Goal: Find specific page/section: Find specific page/section

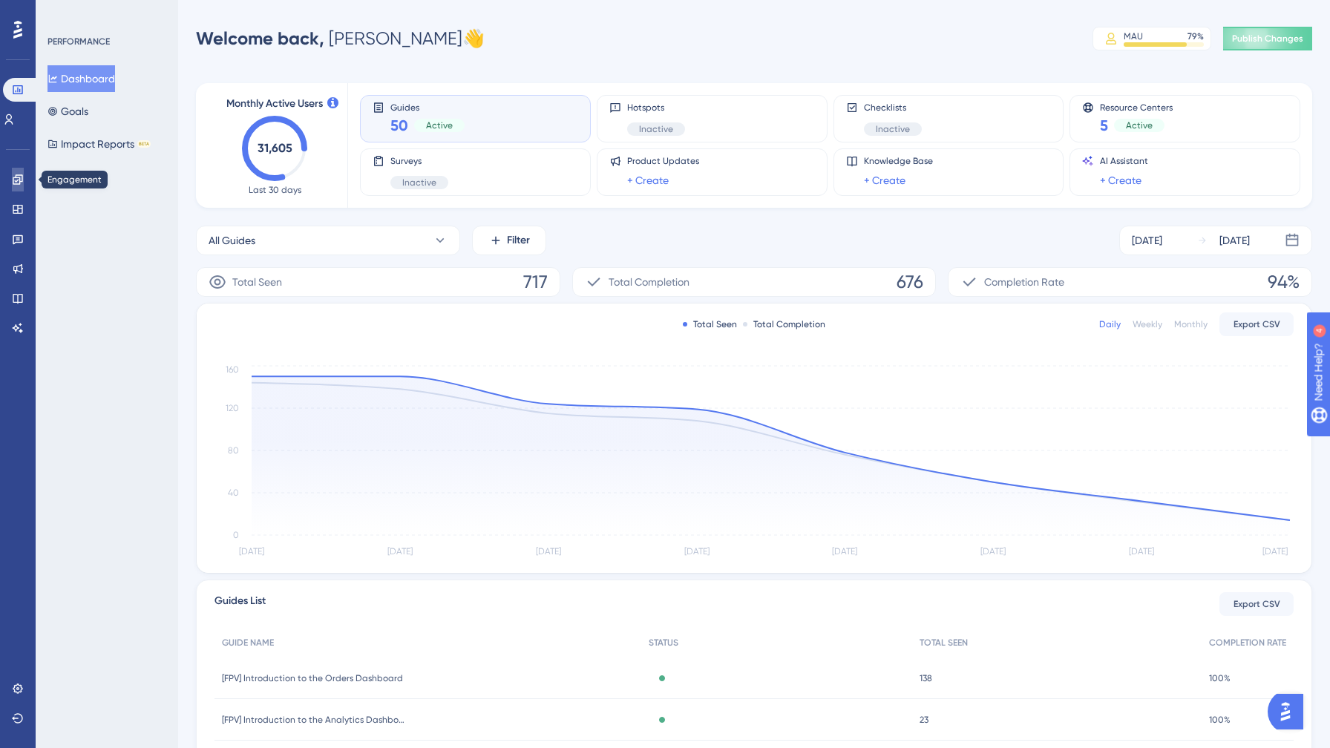
click at [19, 178] on icon at bounding box center [18, 180] width 12 height 12
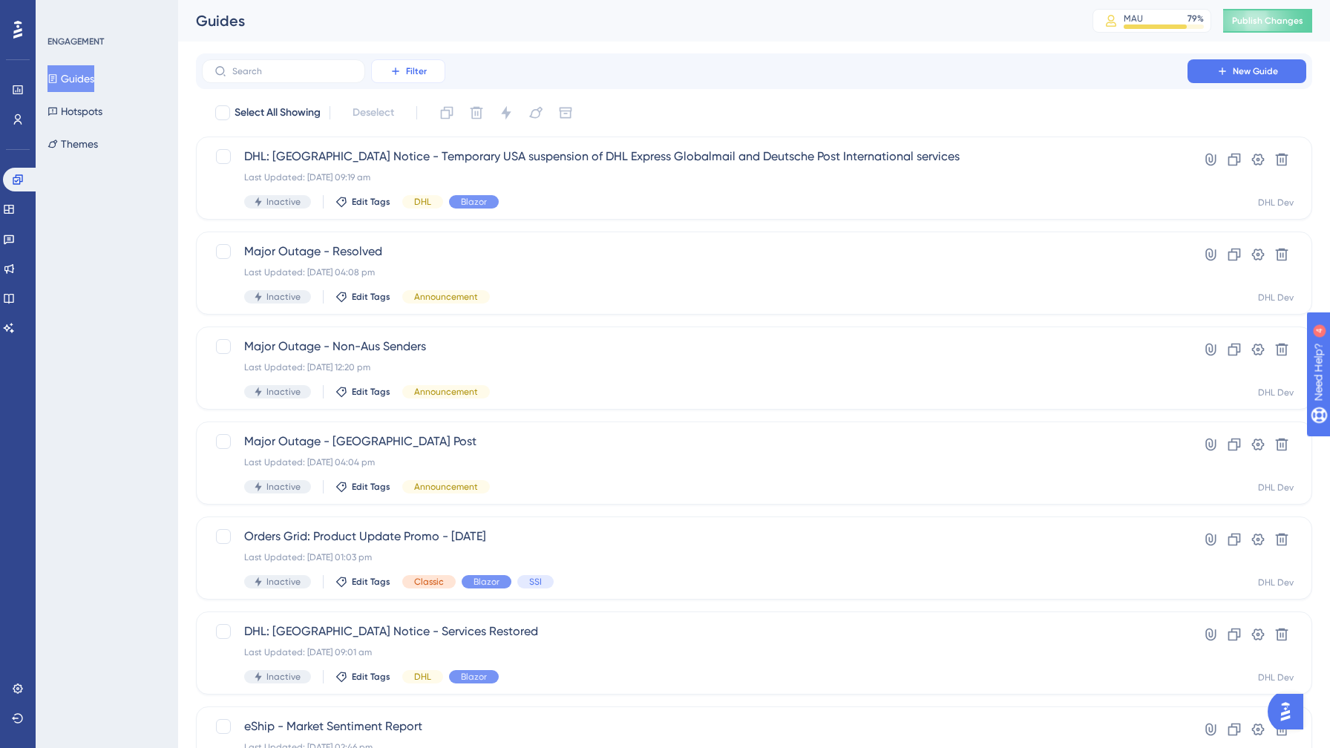
click at [386, 73] on button "Filter" at bounding box center [408, 71] width 74 height 24
click at [397, 195] on span "Status" at bounding box center [408, 203] width 30 height 18
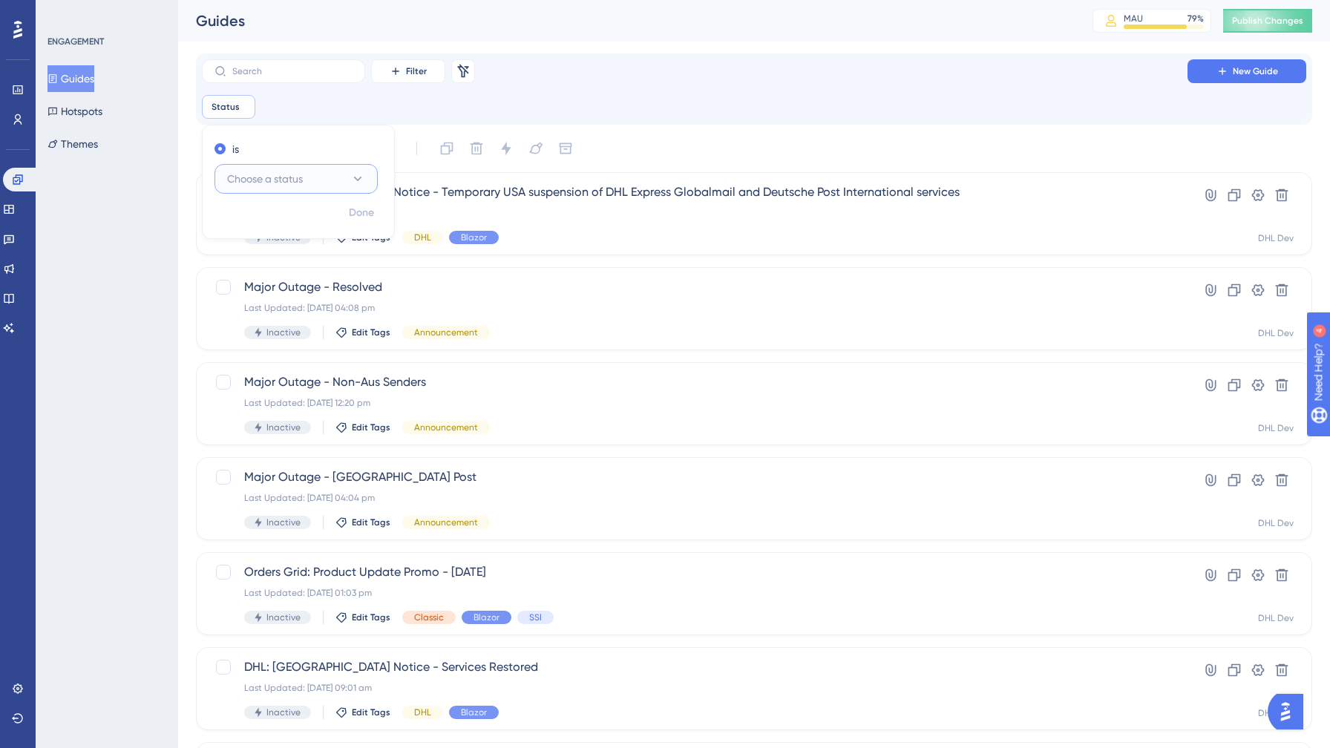
click at [282, 181] on span "Choose a status" at bounding box center [265, 179] width 76 height 18
click at [259, 223] on span "Active" at bounding box center [251, 224] width 30 height 18
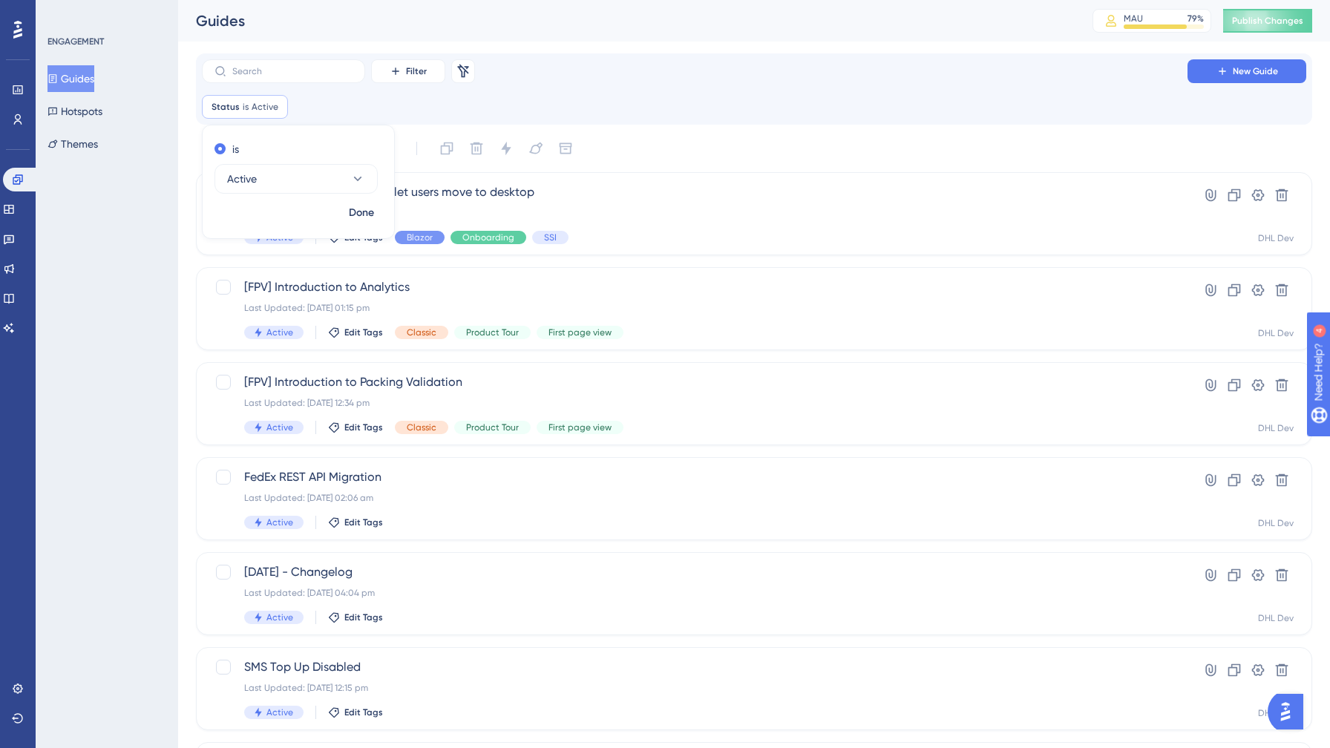
click at [723, 138] on div "Select All Showing Deselect" at bounding box center [763, 149] width 1099 height 24
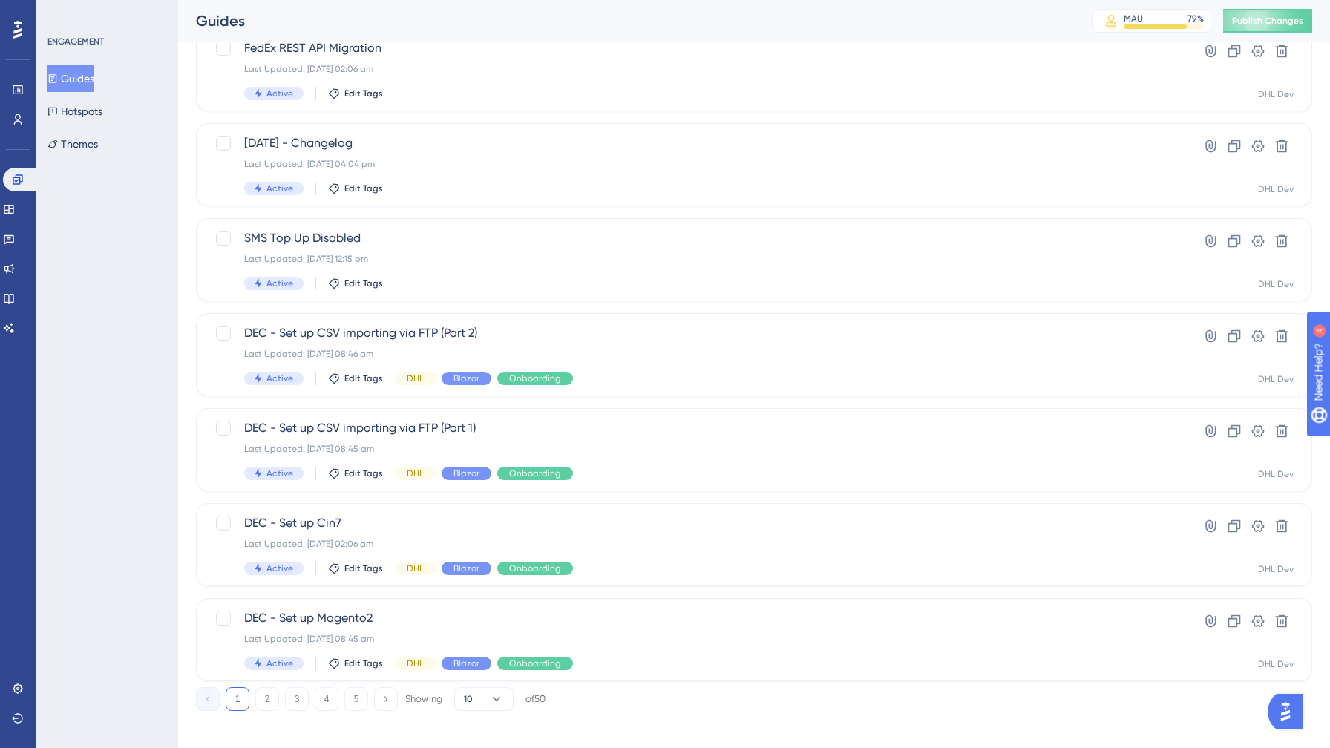
scroll to position [439, 0]
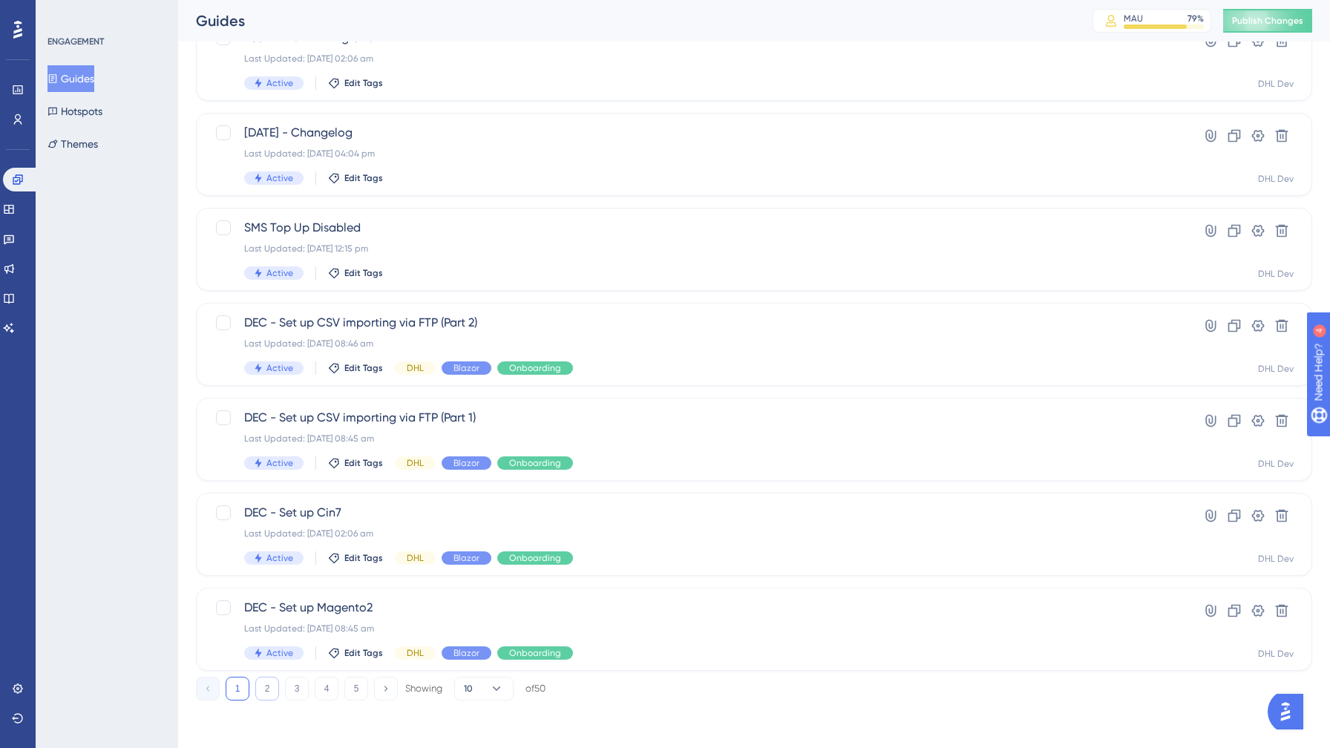
click at [269, 690] on button "2" at bounding box center [267, 689] width 24 height 24
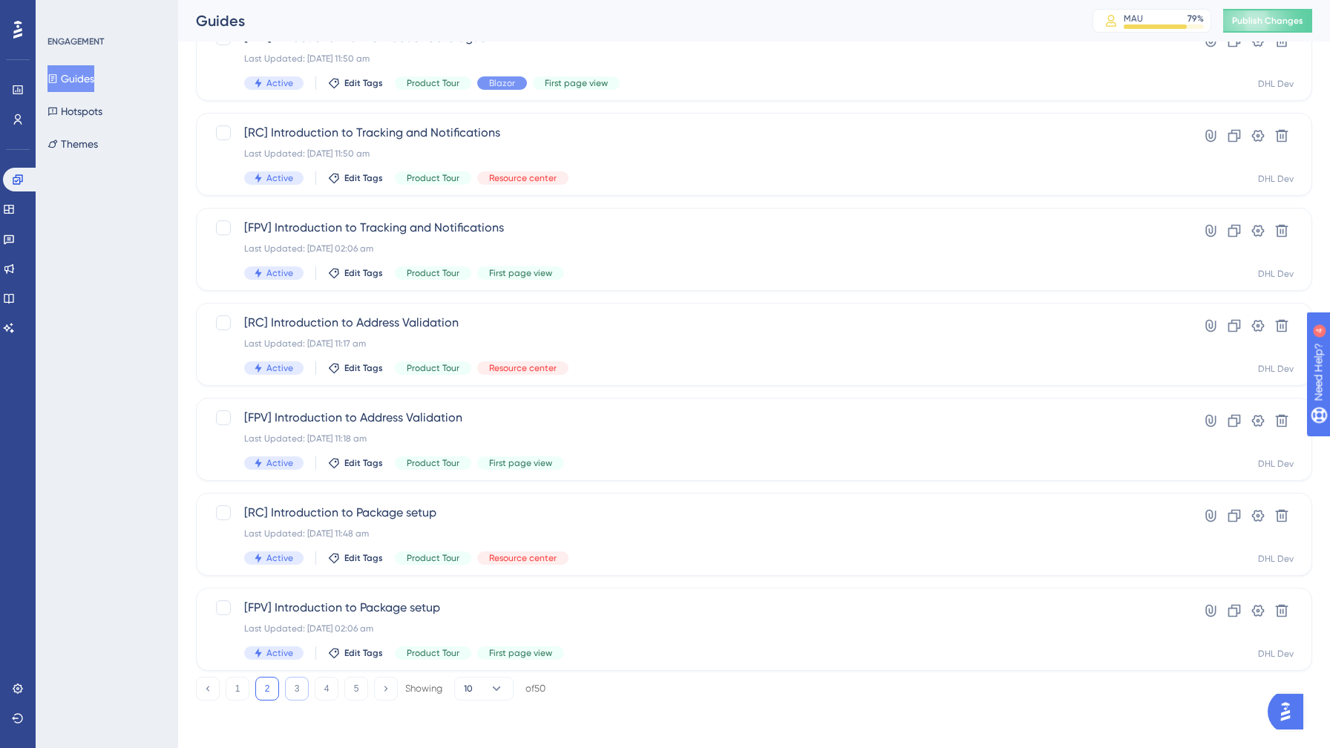
click at [292, 690] on button "3" at bounding box center [297, 689] width 24 height 24
click at [0, 0] on icon at bounding box center [0, 0] width 0 height 0
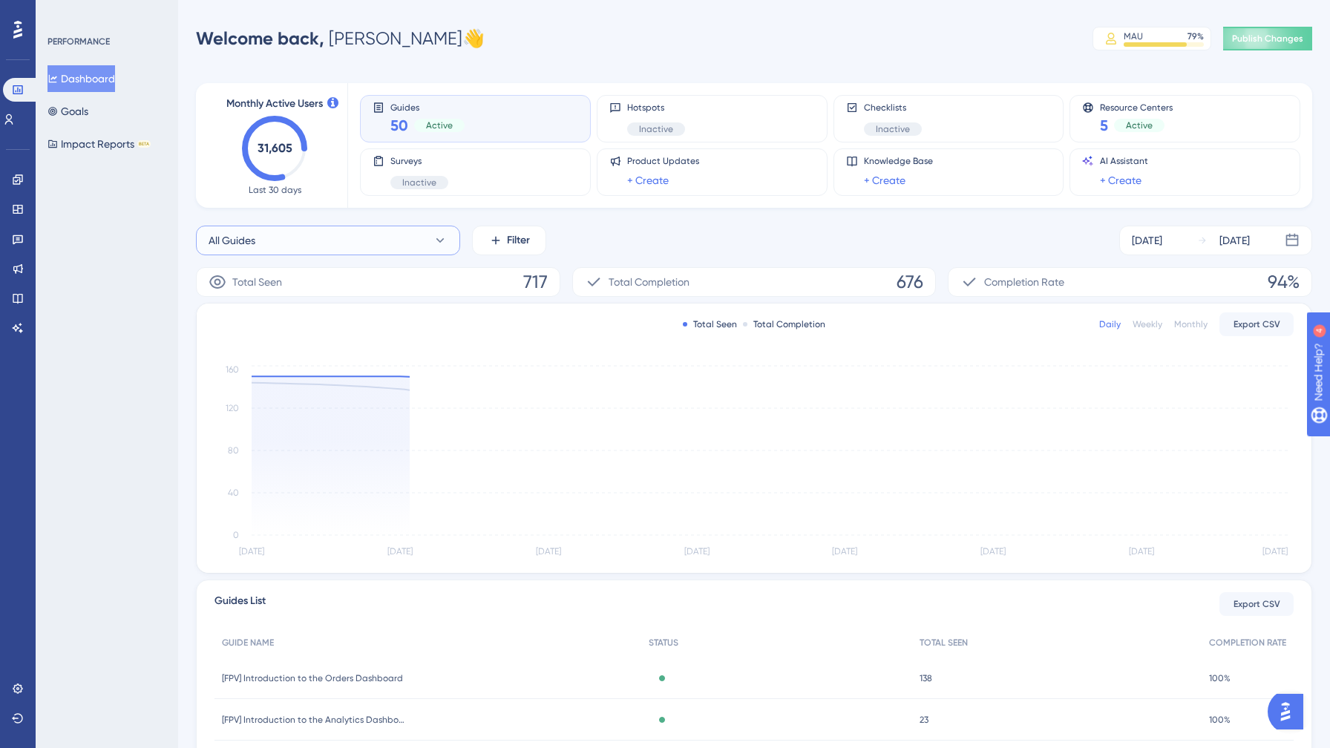
click at [258, 246] on button "All Guides" at bounding box center [328, 241] width 264 height 30
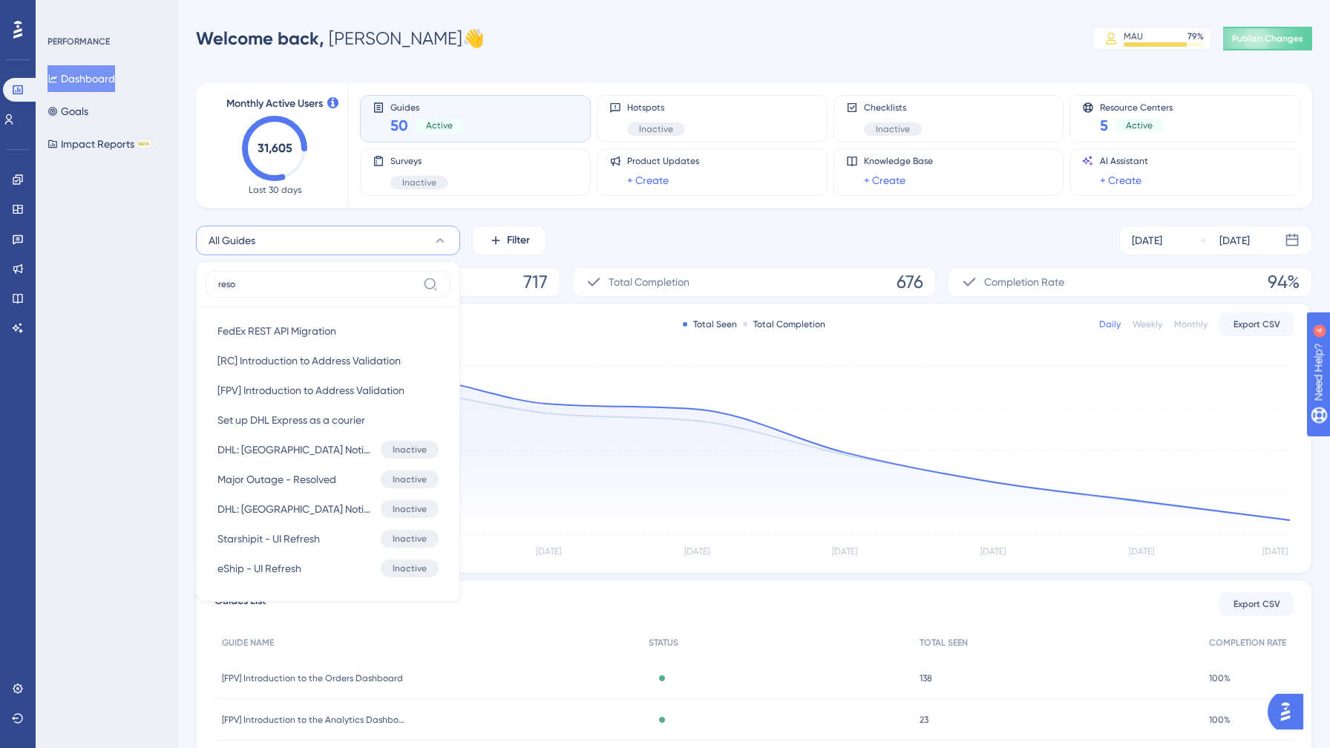
type input "resou"
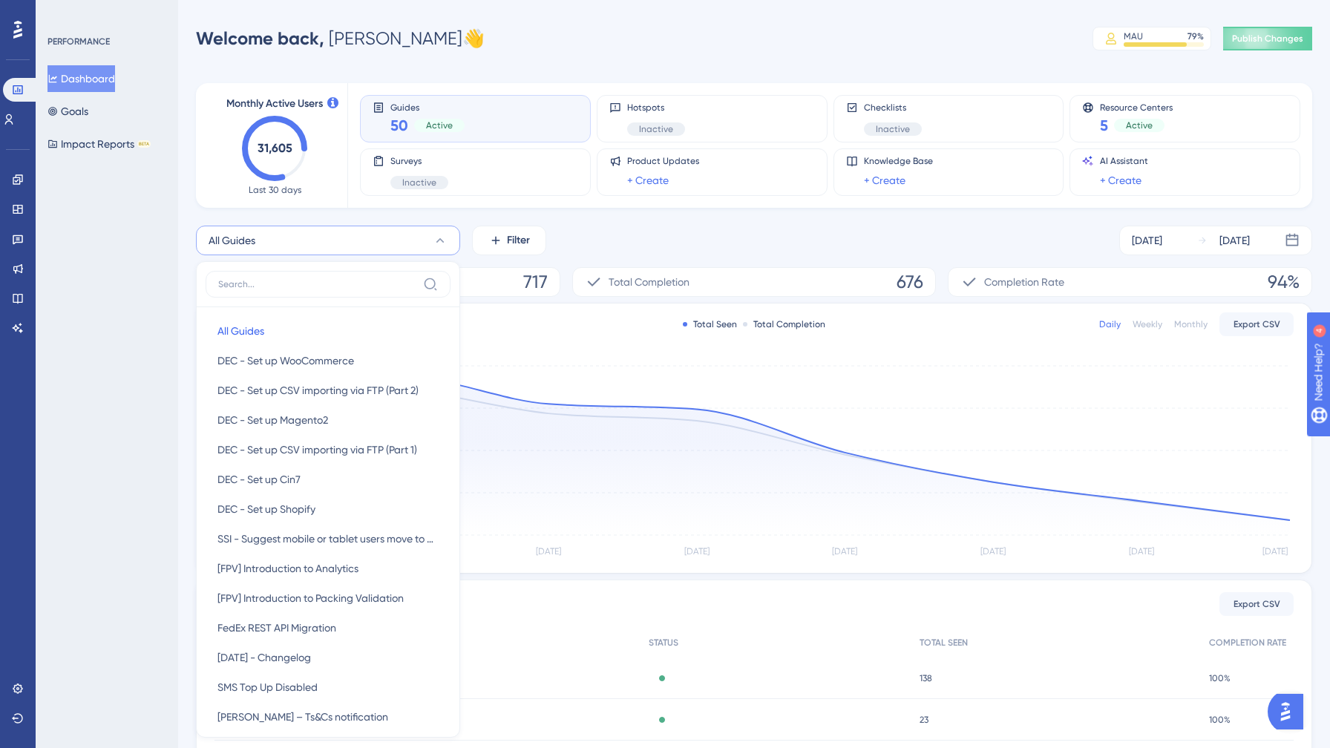
click at [601, 226] on div "All Guides All Guides All Guides DEC - Set up WooCommerce DEC - Set up WooComme…" at bounding box center [754, 241] width 1117 height 30
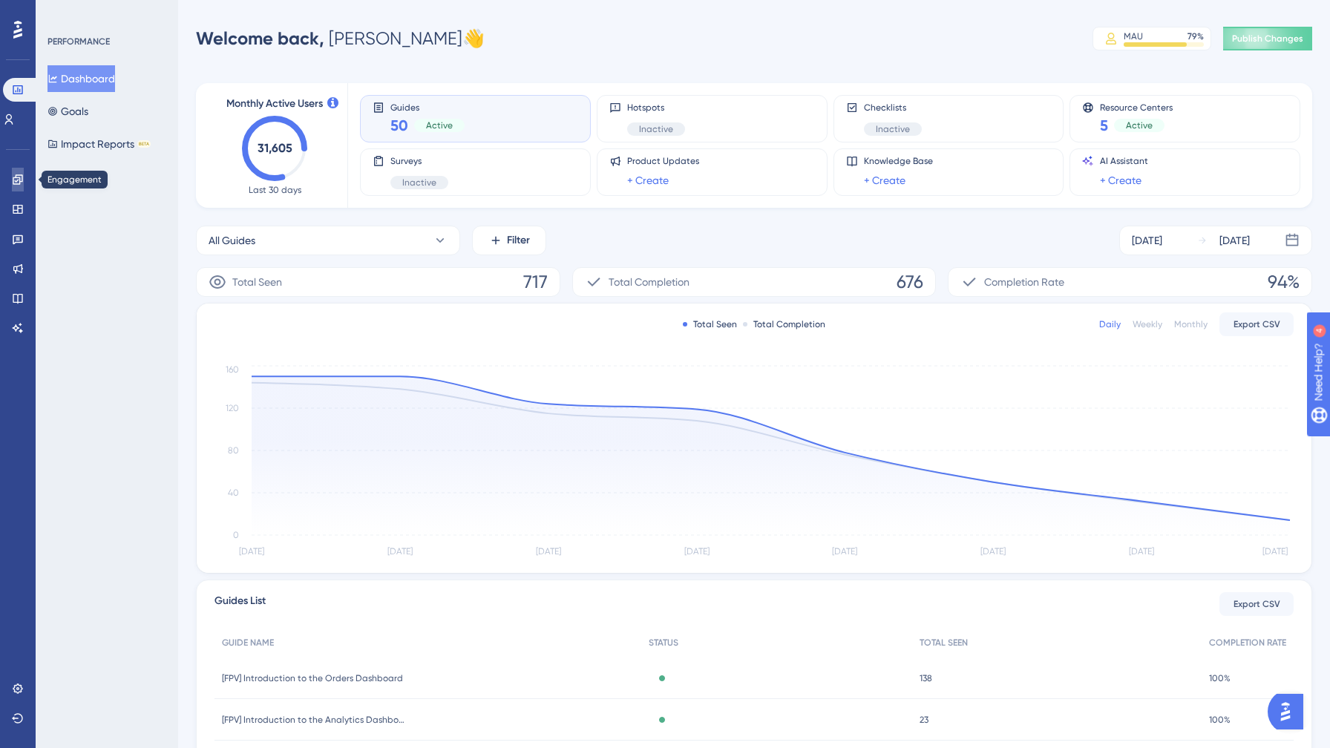
click at [16, 184] on icon at bounding box center [18, 179] width 10 height 10
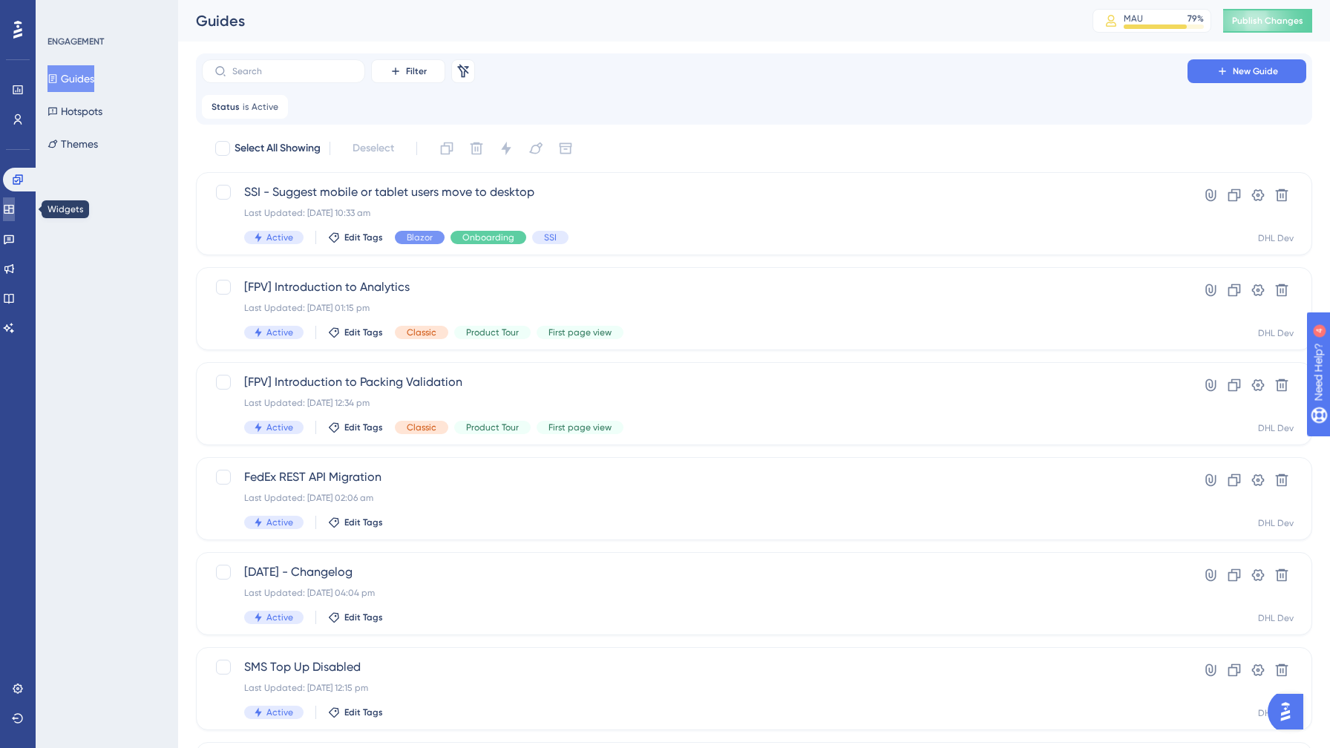
click at [13, 213] on icon at bounding box center [9, 209] width 10 height 9
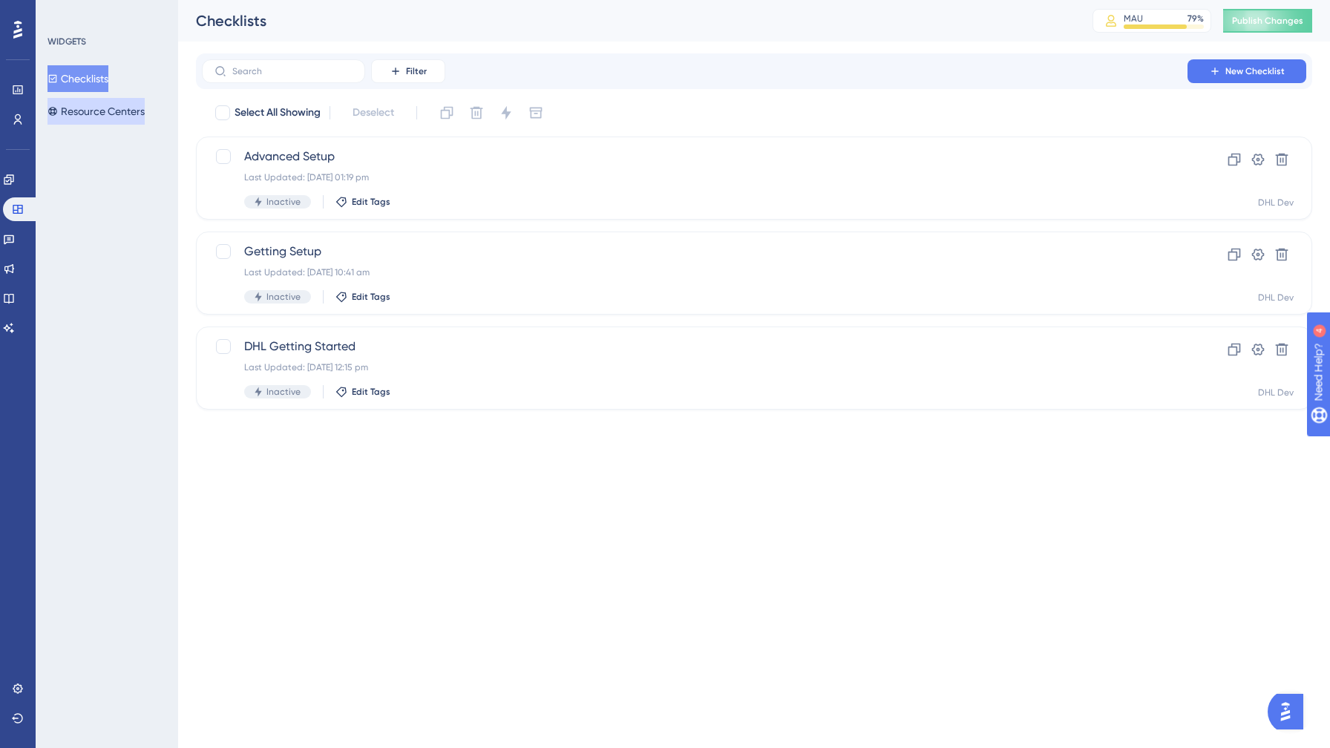
click at [85, 118] on button "Resource Centers" at bounding box center [96, 111] width 97 height 27
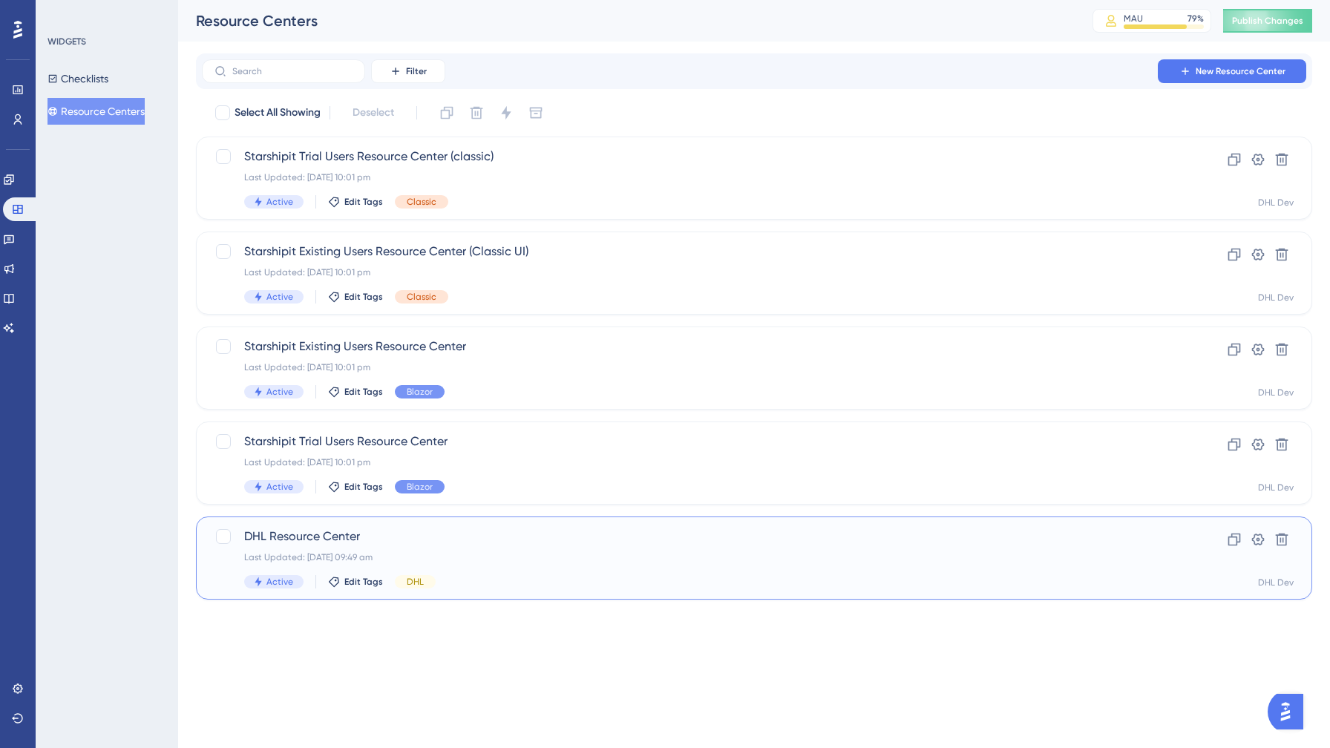
click at [546, 536] on span "DHL Resource Center" at bounding box center [694, 537] width 901 height 18
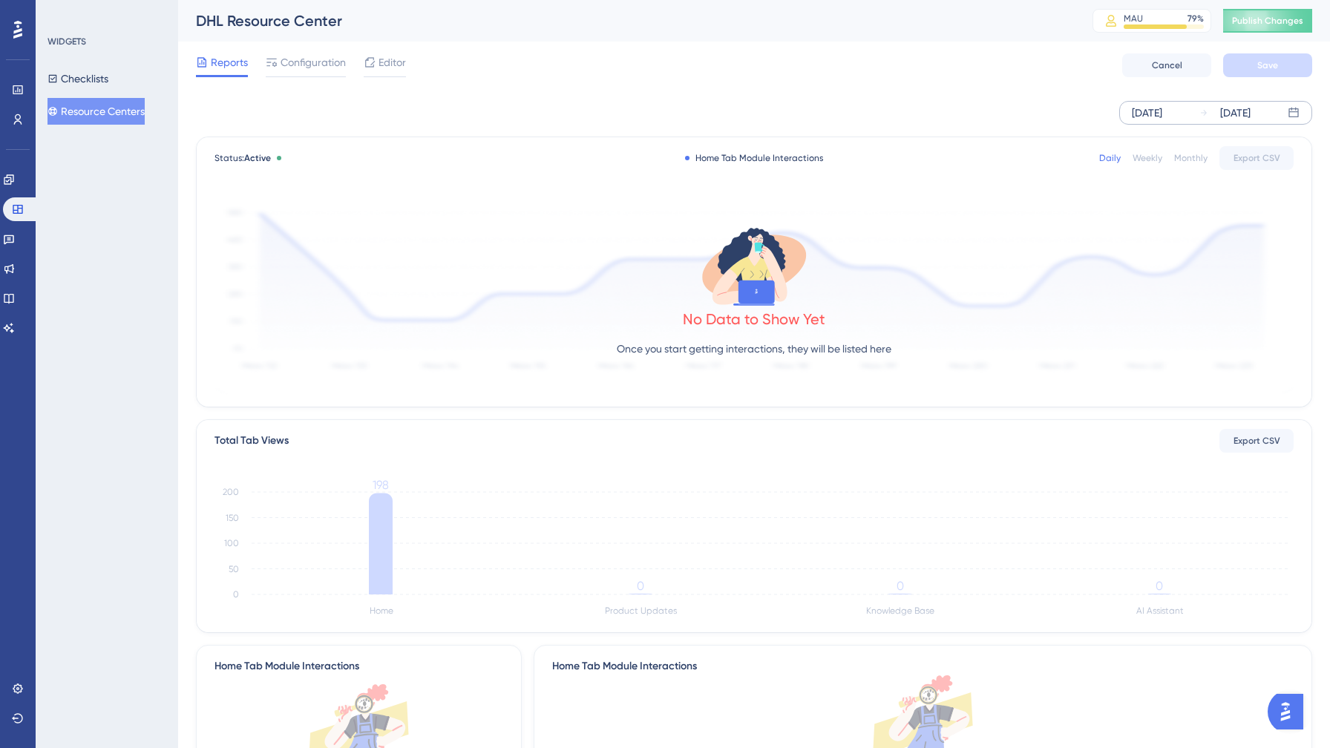
click at [1297, 111] on icon at bounding box center [1294, 113] width 12 height 12
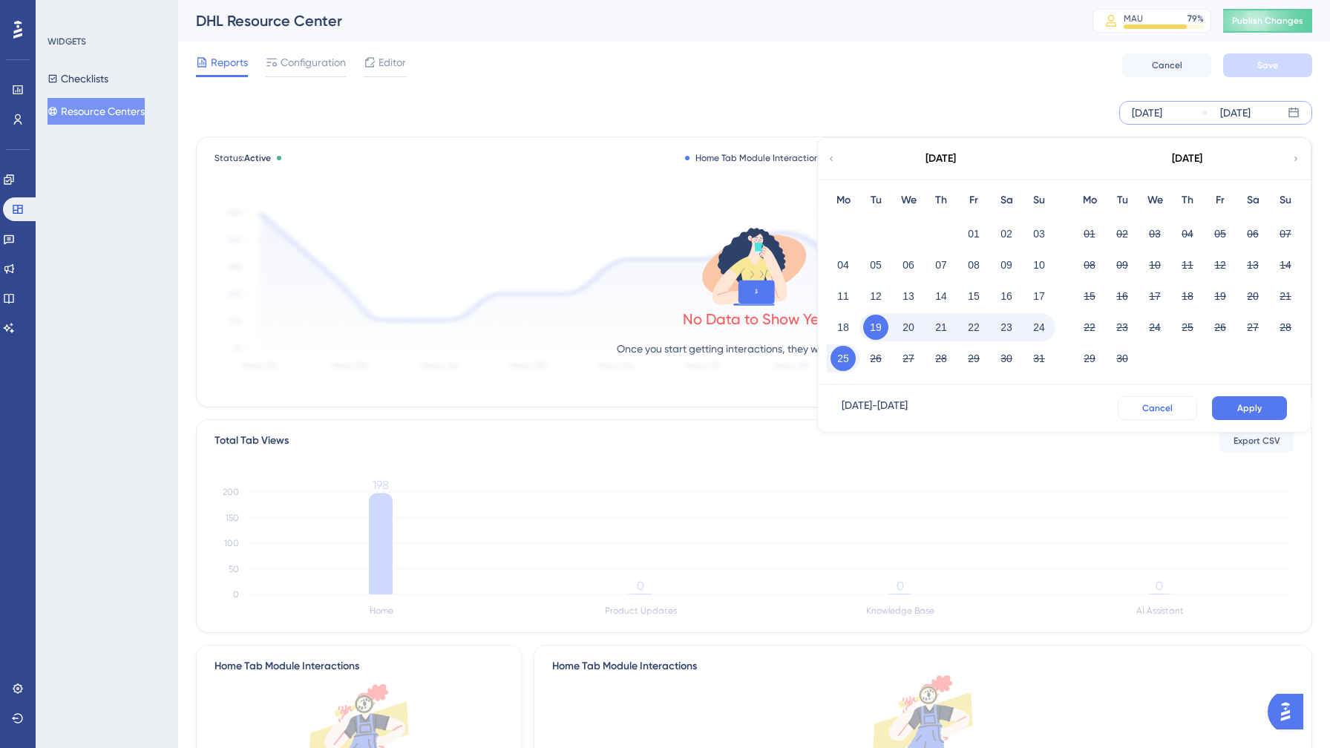
click at [1174, 410] on button "Cancel" at bounding box center [1157, 408] width 79 height 24
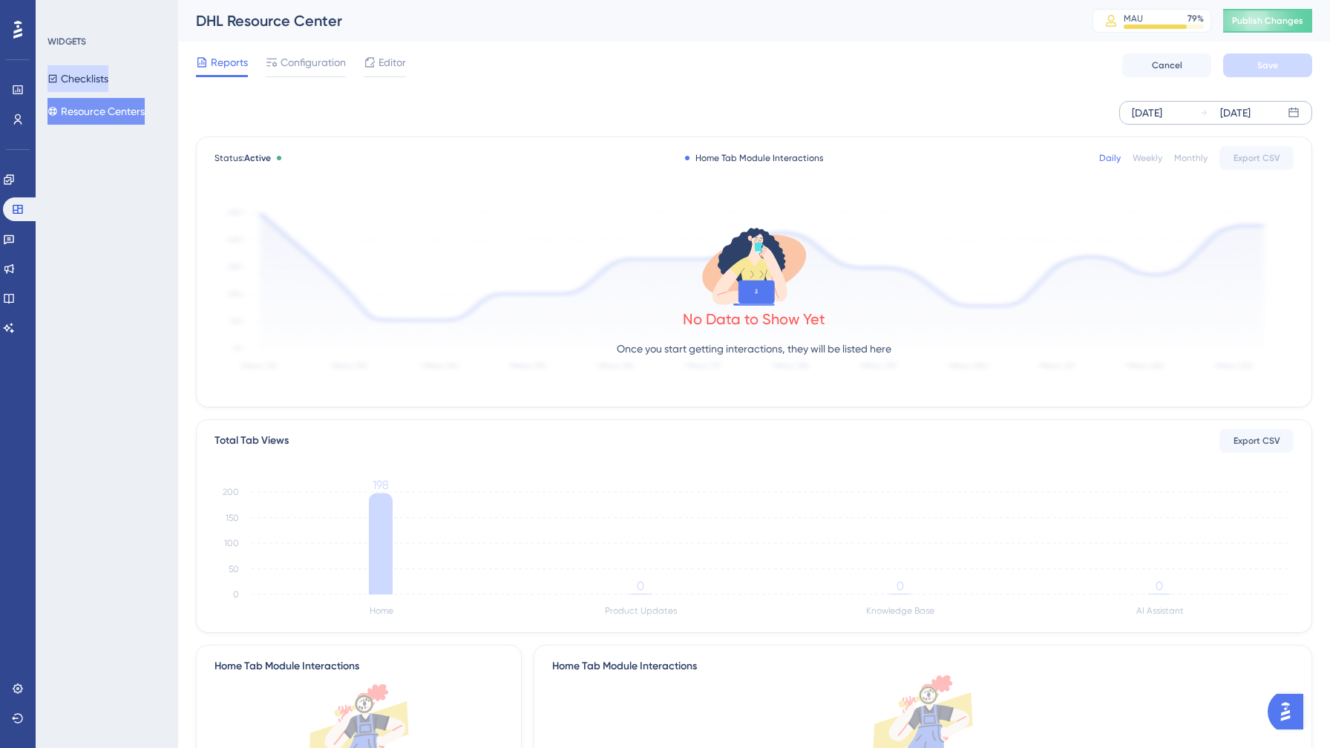
click at [97, 83] on button "Checklists" at bounding box center [78, 78] width 61 height 27
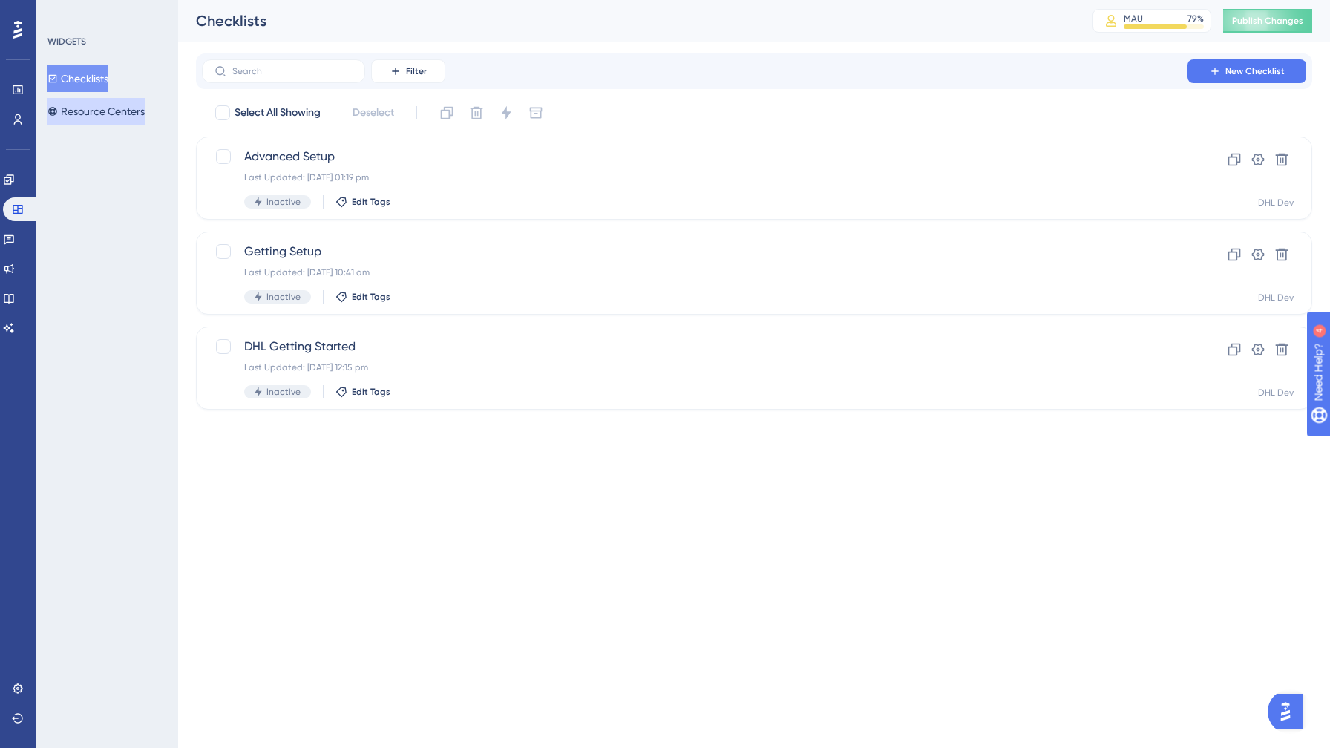
click at [77, 110] on button "Resource Centers" at bounding box center [96, 111] width 97 height 27
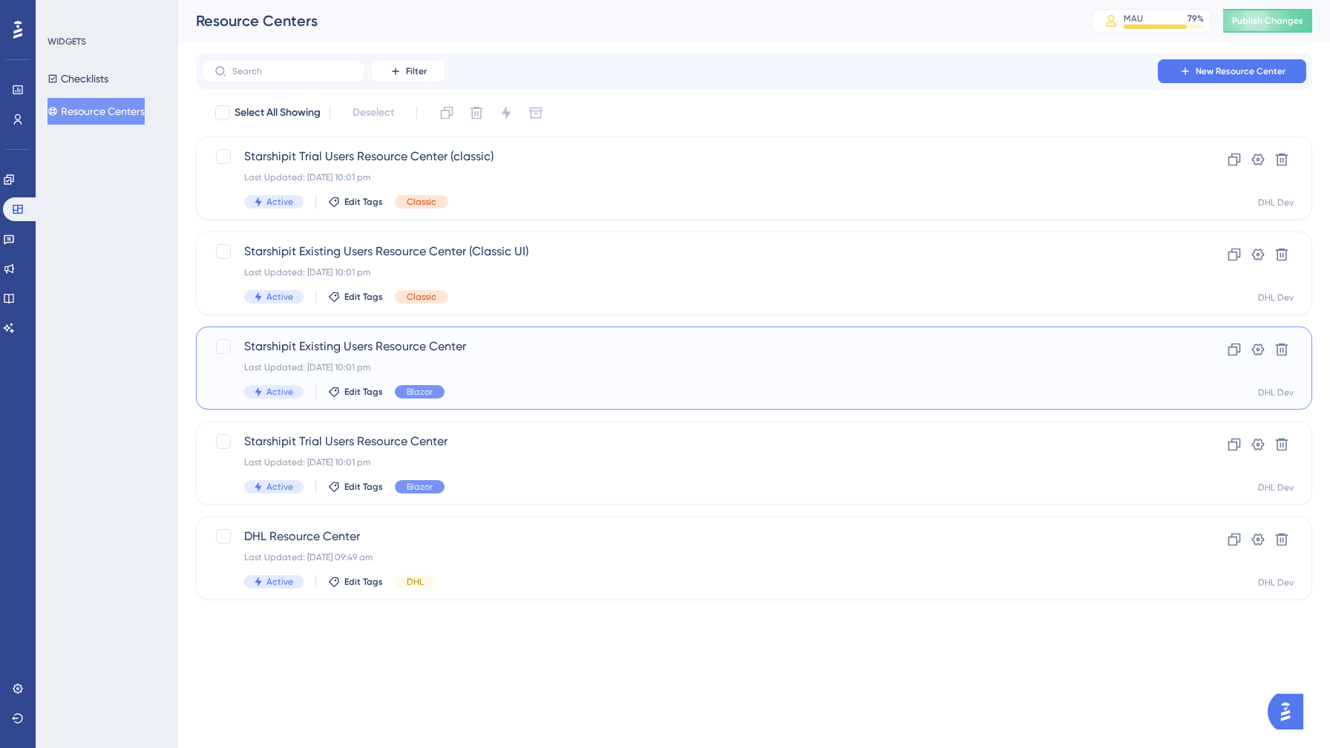
click at [481, 383] on div "Starshipit Existing Users Resource Center Last Updated: [DATE] 10:01 pm Active …" at bounding box center [694, 368] width 901 height 61
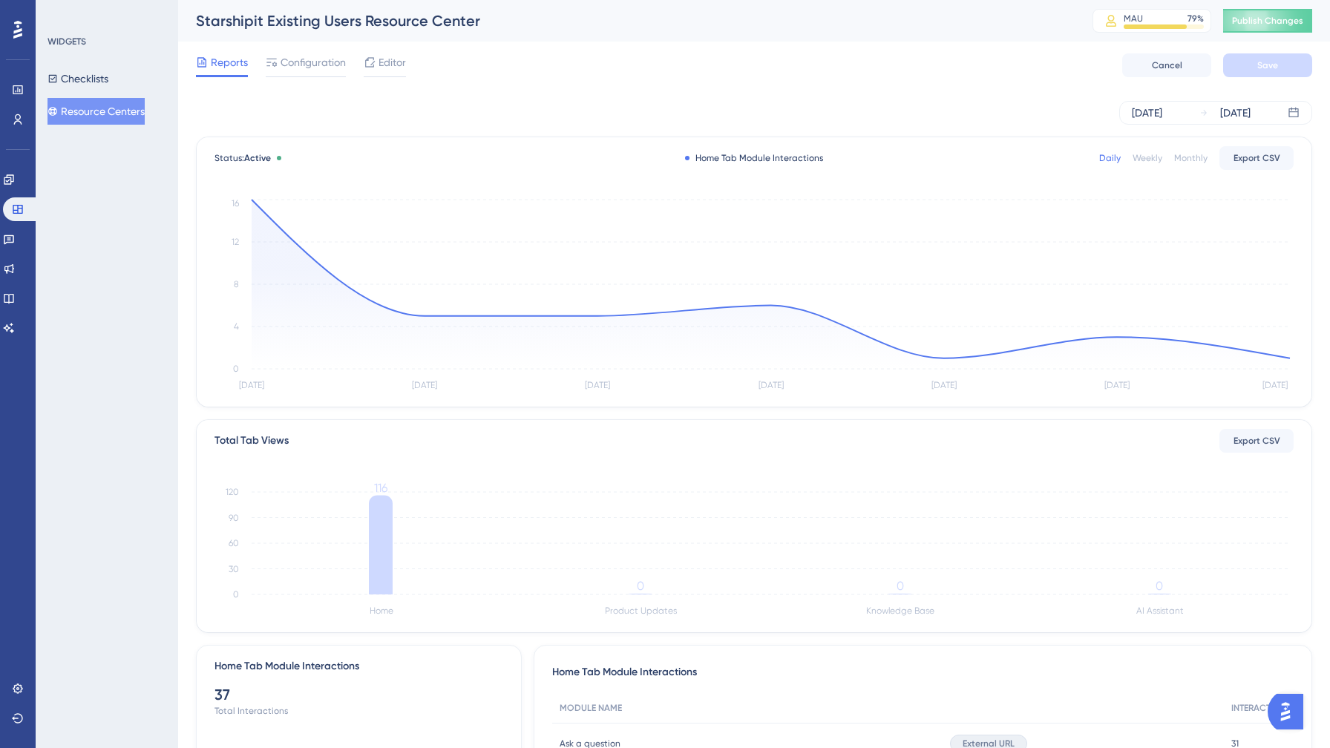
click at [129, 114] on button "Resource Centers" at bounding box center [96, 111] width 97 height 27
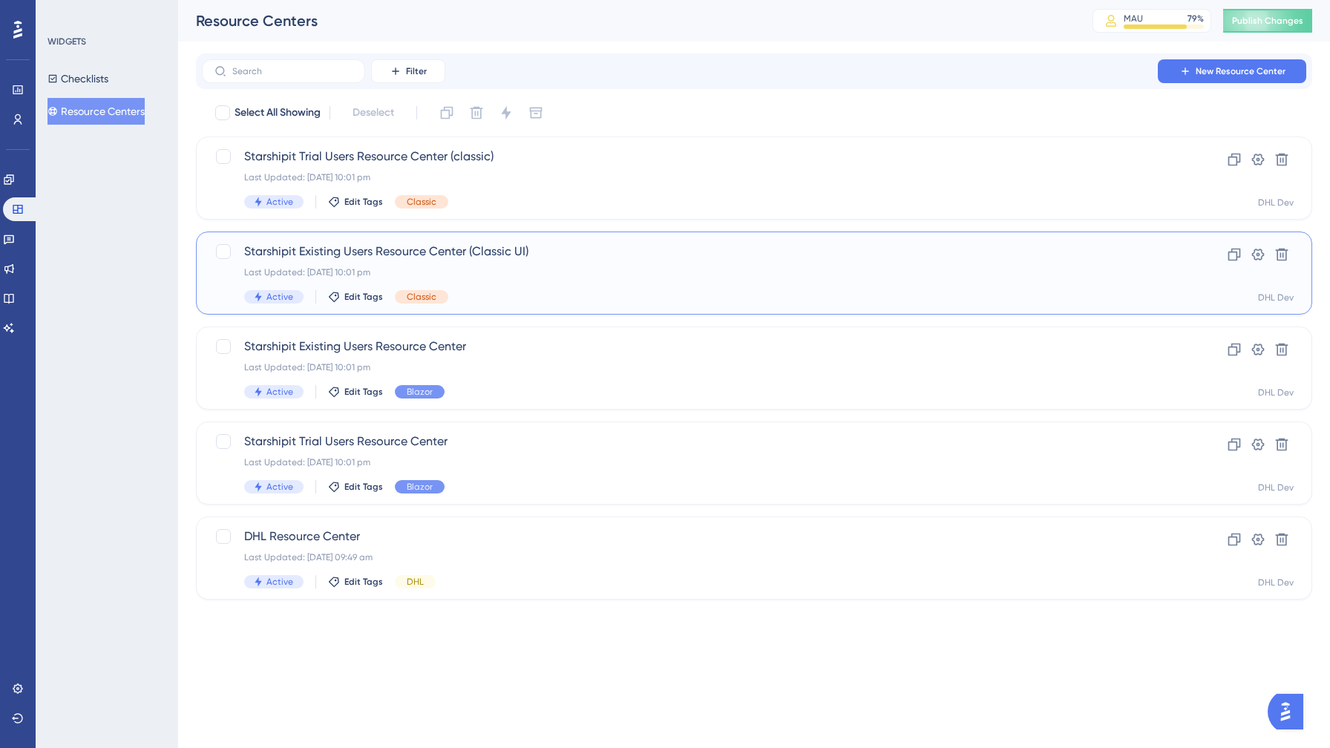
click at [591, 253] on span "Starshipit Existing Users Resource Center (Classic UI)" at bounding box center [694, 252] width 901 height 18
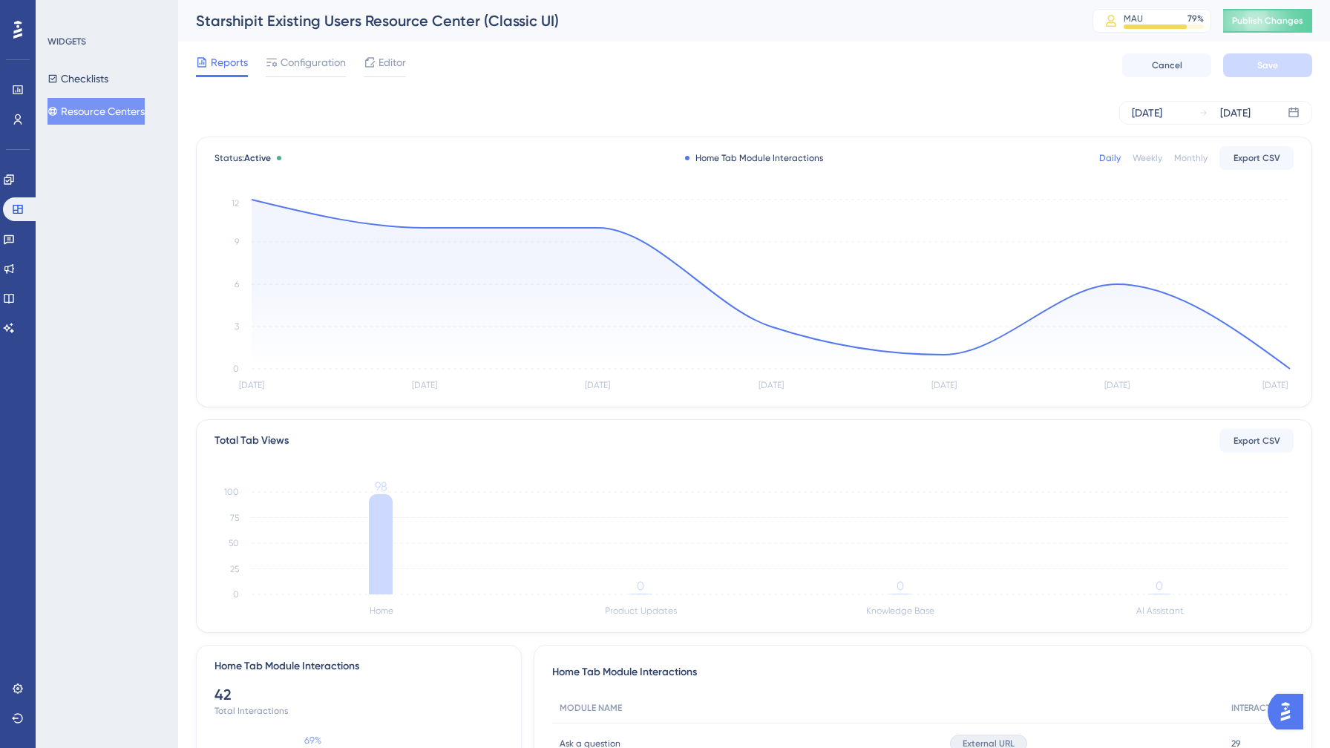
click at [99, 111] on button "Resource Centers" at bounding box center [96, 111] width 97 height 27
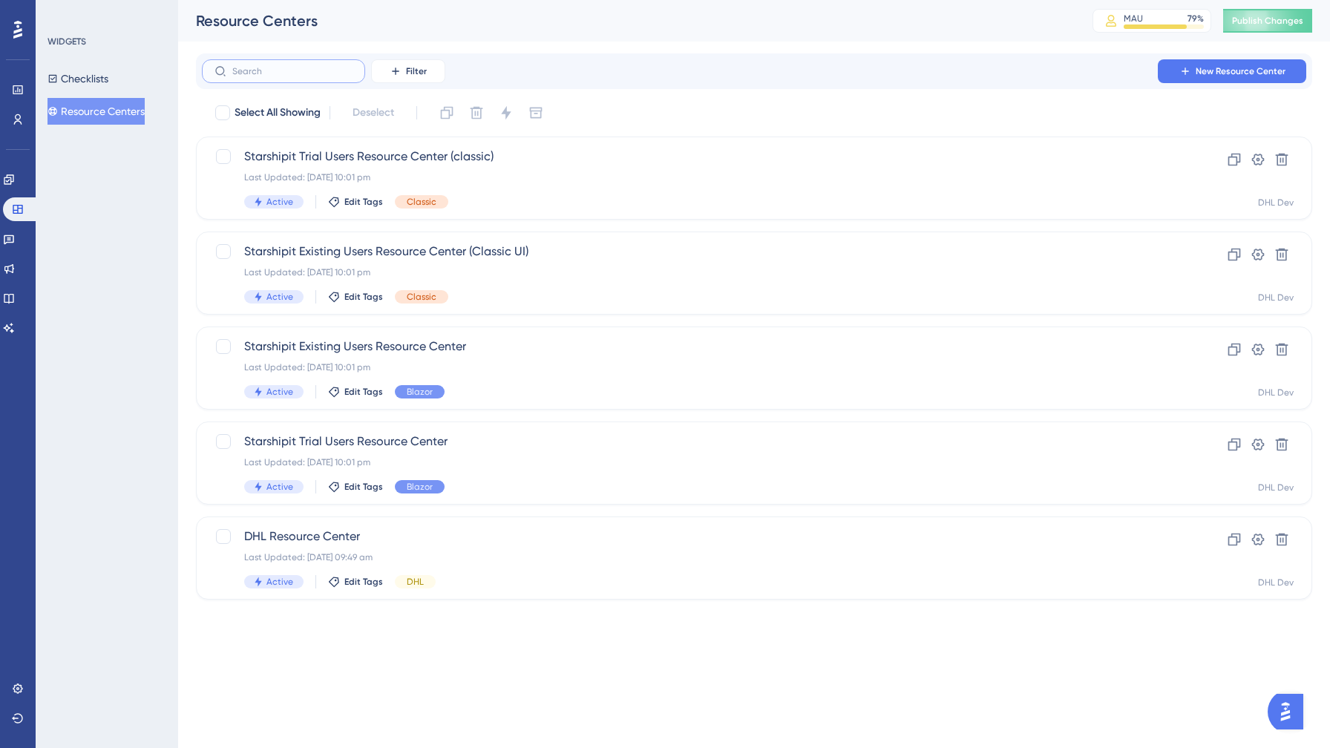
click at [240, 68] on input "text" at bounding box center [292, 71] width 120 height 10
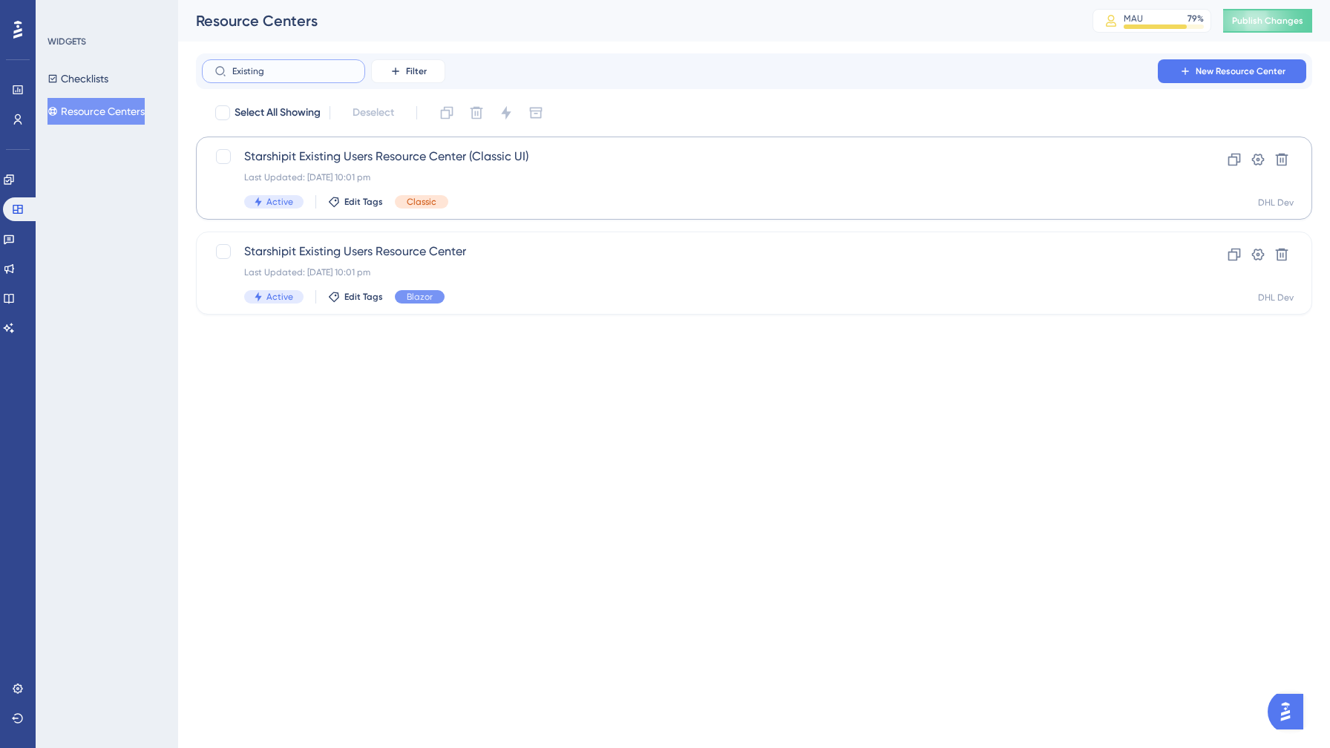
type input "Existing"
click at [532, 157] on span "Starshipit Existing Users Resource Center (Classic UI)" at bounding box center [694, 157] width 901 height 18
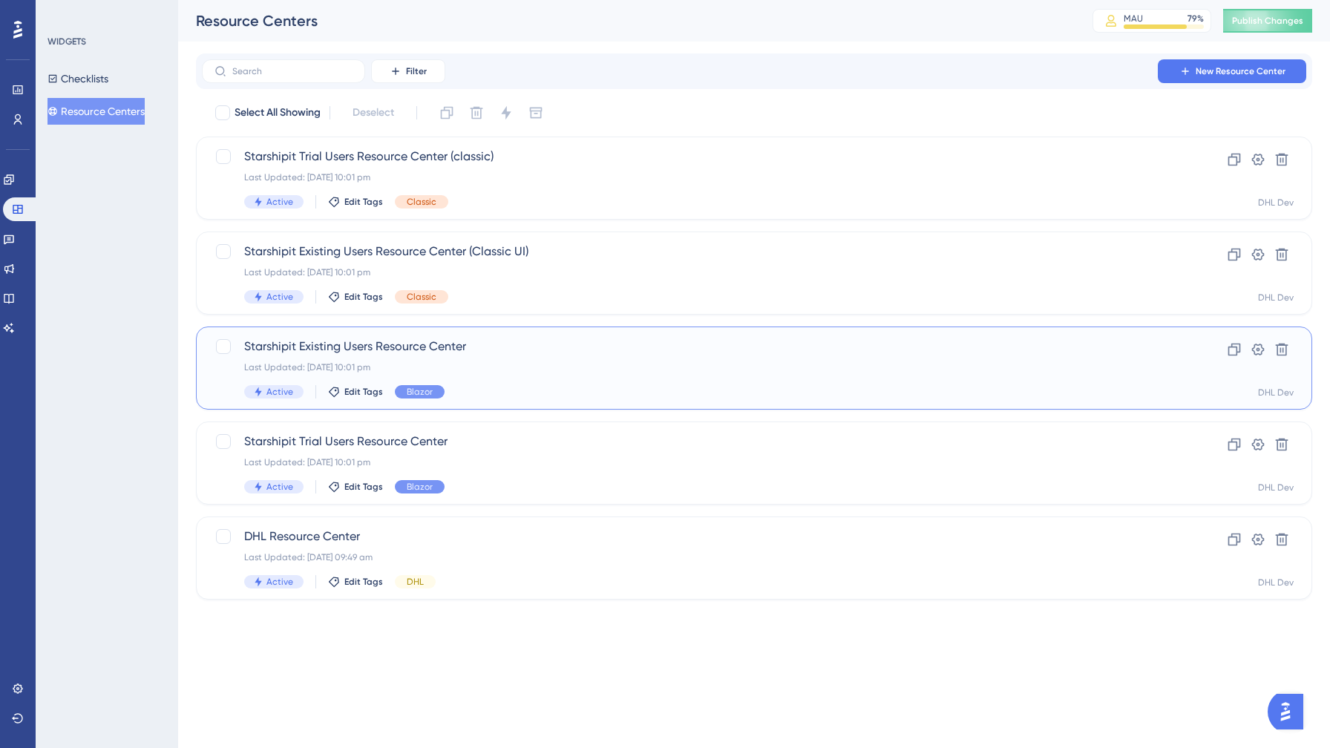
click at [524, 375] on div "Starshipit Existing Users Resource Center Last Updated: [DATE] 10:01 pm Active …" at bounding box center [694, 368] width 901 height 61
